Goal: Information Seeking & Learning: Find specific fact

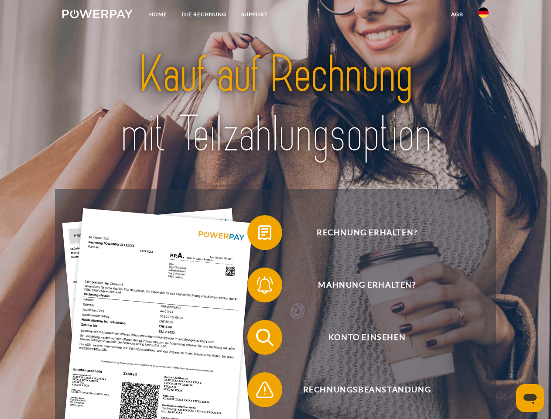
click at [97, 15] on img at bounding box center [97, 14] width 70 height 9
click at [483, 15] on img at bounding box center [483, 12] width 10 height 10
click at [457, 14] on link "agb" at bounding box center [457, 15] width 27 height 16
click at [258, 234] on span at bounding box center [252, 233] width 44 height 44
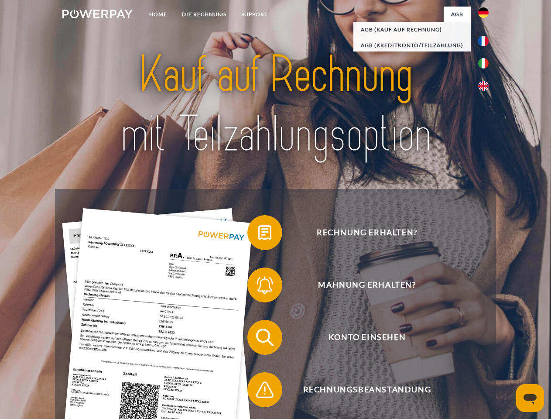
click at [258, 287] on div "Rechnung erhalten? Mahnung erhalten? Konto einsehen" at bounding box center [275, 363] width 441 height 349
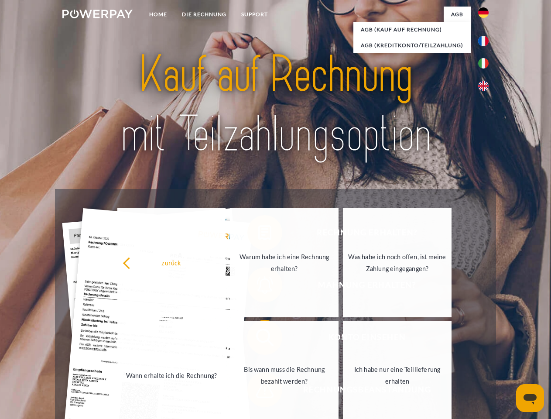
click at [258, 339] on link "Bis wann muss die Rechnung bezahlt werden?" at bounding box center [284, 375] width 109 height 109
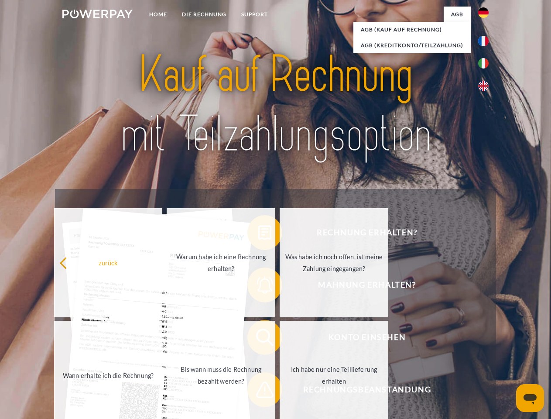
click at [258, 391] on span at bounding box center [252, 390] width 44 height 44
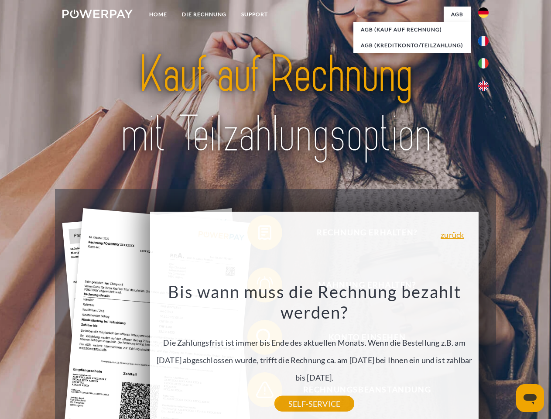
click at [530, 398] on icon "Messaging-Fenster öffnen" at bounding box center [530, 399] width 13 height 10
